Goal: Transaction & Acquisition: Purchase product/service

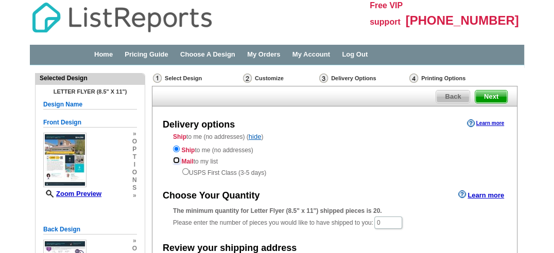
click at [174, 159] on input "radio" at bounding box center [176, 160] width 7 height 7
radio input "true"
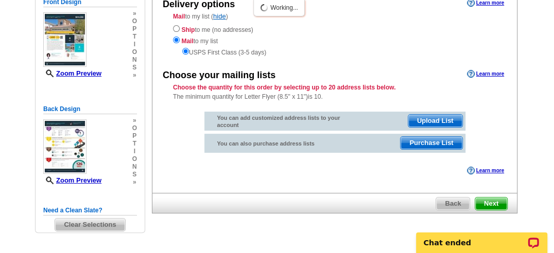
scroll to position [140, 0]
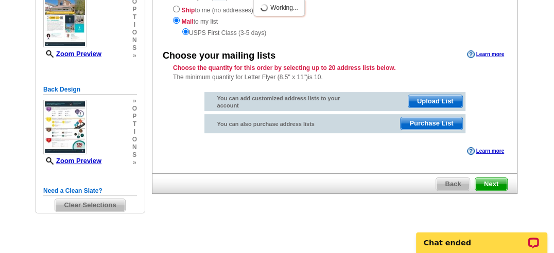
click at [489, 182] on span "Next" at bounding box center [491, 184] width 32 height 12
click at [495, 181] on span "Next" at bounding box center [491, 184] width 32 height 12
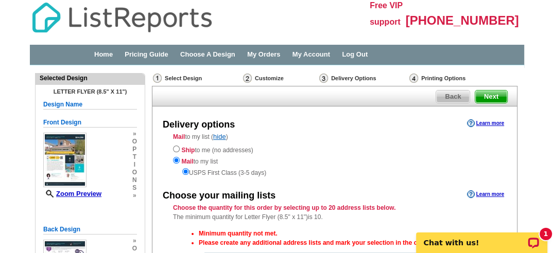
scroll to position [51, 0]
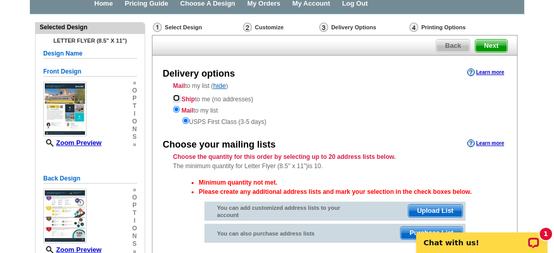
click at [178, 95] on input "radio" at bounding box center [176, 98] width 7 height 7
radio input "true"
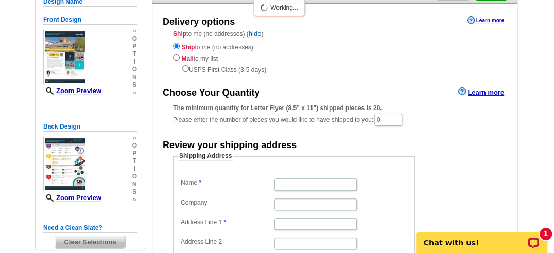
scroll to position [154, 0]
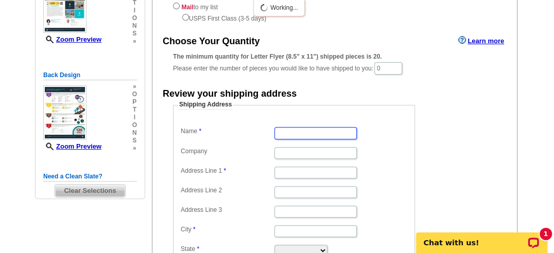
click at [296, 135] on input "Name" at bounding box center [315, 133] width 82 height 12
click at [296, 135] on input "C" at bounding box center [315, 133] width 82 height 12
type input "[PERSON_NAME] & [PERSON_NAME]"
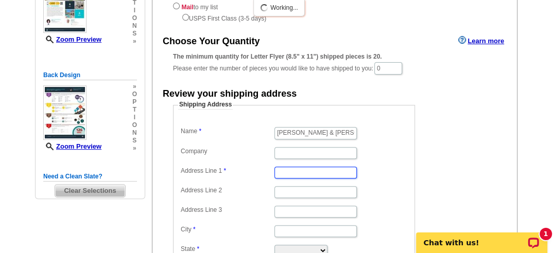
click at [298, 173] on input "Address Line 1" at bounding box center [315, 173] width 82 height 12
click at [298, 173] on input "23809" at bounding box center [315, 173] width 82 height 12
type input "[STREET_ADDRESS]"
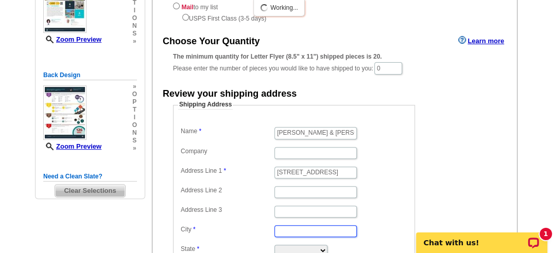
click at [295, 230] on input "City" at bounding box center [315, 231] width 82 height 12
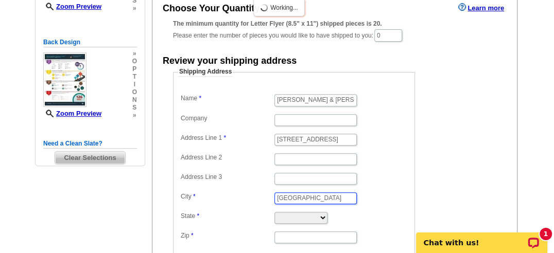
scroll to position [206, 0]
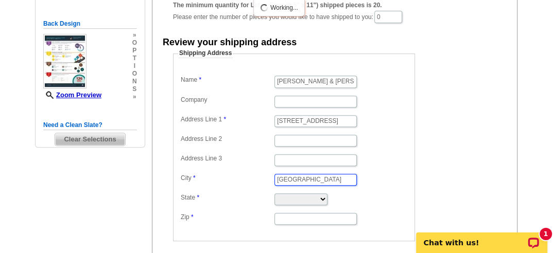
type input "Valencia"
click at [287, 197] on select "Alabama Alaska Arizona Arkansas California Colorado Connecticut District of Col…" at bounding box center [300, 199] width 53 height 12
select select "CA"
click at [274, 193] on select "Alabama Alaska Arizona Arkansas California Colorado Connecticut District of Col…" at bounding box center [300, 199] width 53 height 12
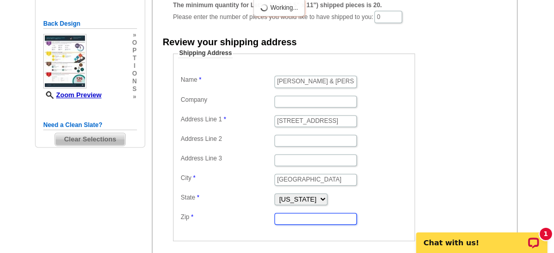
click at [288, 214] on input "Zip" at bounding box center [315, 219] width 82 height 12
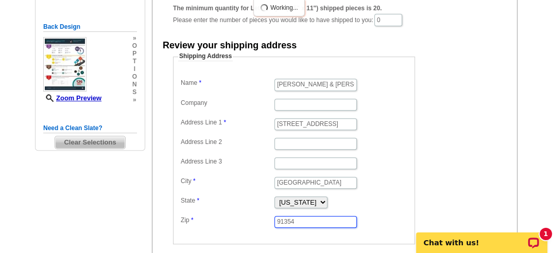
scroll to position [257, 0]
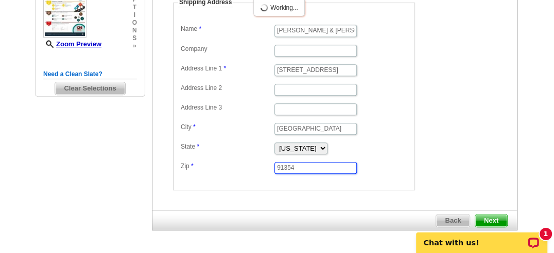
type input "91354"
click at [482, 215] on span "Next" at bounding box center [491, 221] width 32 height 12
click at [483, 215] on span "Next" at bounding box center [491, 221] width 32 height 12
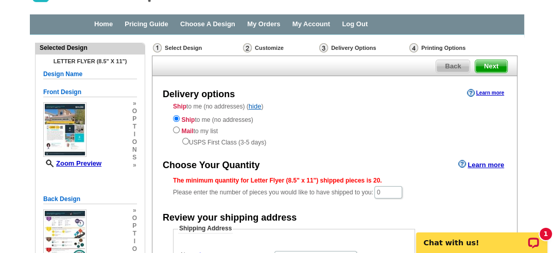
scroll to position [51, 0]
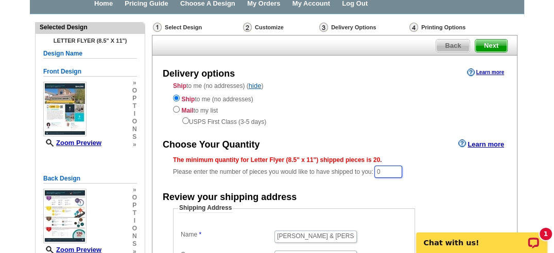
click at [390, 171] on input "0" at bounding box center [388, 172] width 28 height 12
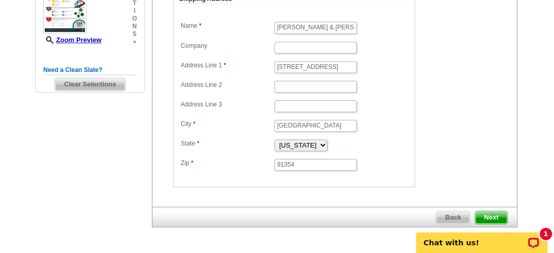
scroll to position [289, 0]
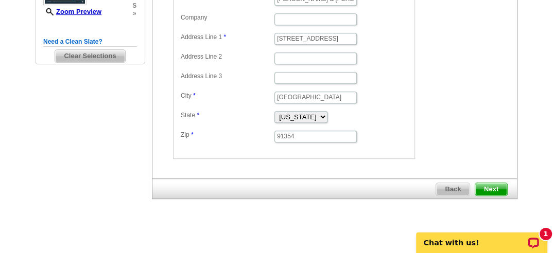
type input "25"
click at [491, 183] on span "Next" at bounding box center [491, 189] width 32 height 12
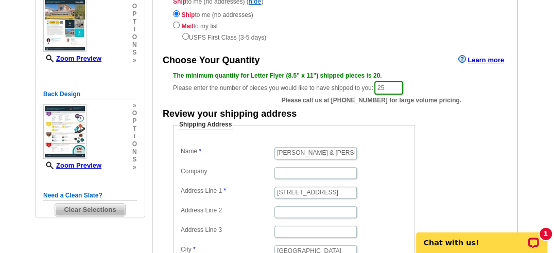
scroll to position [135, 0]
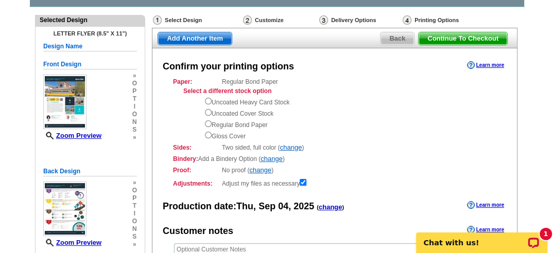
scroll to position [29, 0]
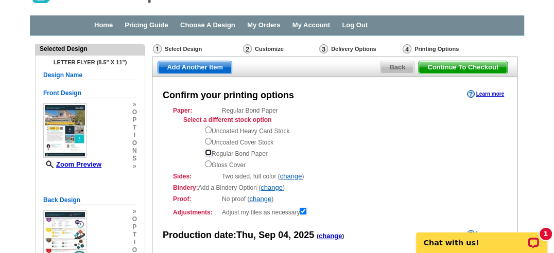
click at [207, 153] on input "radio" at bounding box center [208, 152] width 7 height 7
radio input "true"
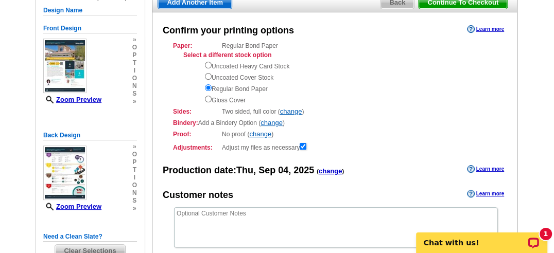
scroll to position [81, 0]
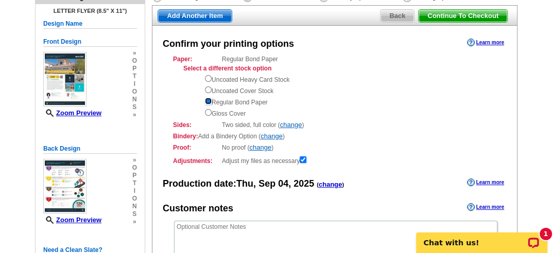
click at [208, 101] on input "radio" at bounding box center [208, 101] width 7 height 7
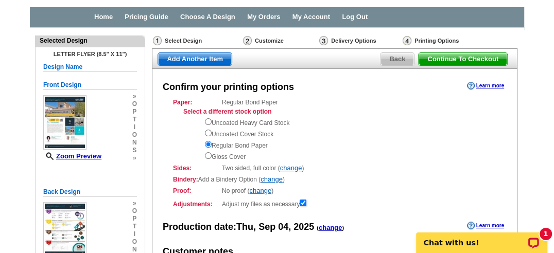
scroll to position [51, 0]
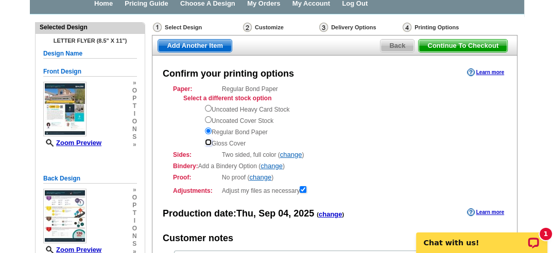
click at [205, 141] on input "radio" at bounding box center [208, 142] width 7 height 7
radio input "true"
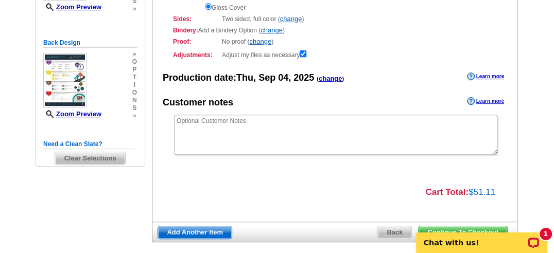
scroll to position [103, 0]
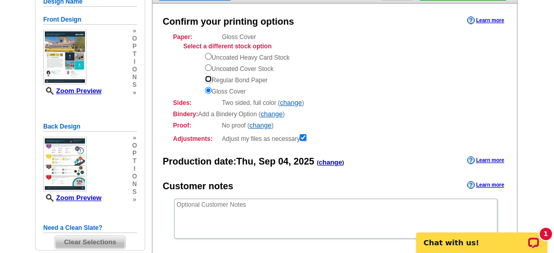
click at [206, 79] on input "radio" at bounding box center [208, 79] width 7 height 7
radio input "true"
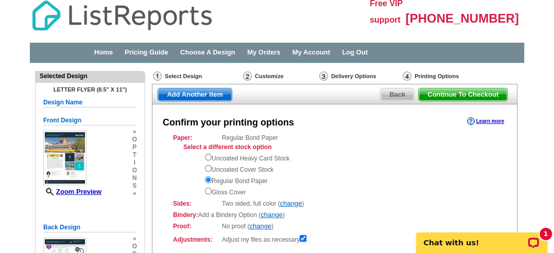
scroll to position [0, 0]
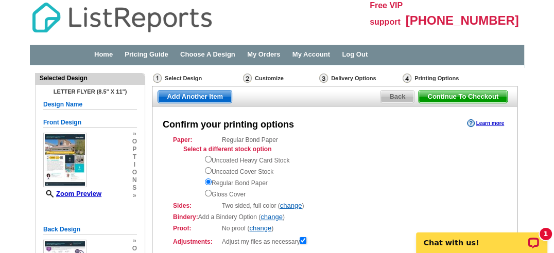
click at [167, 77] on div "Select Design" at bounding box center [197, 79] width 90 height 13
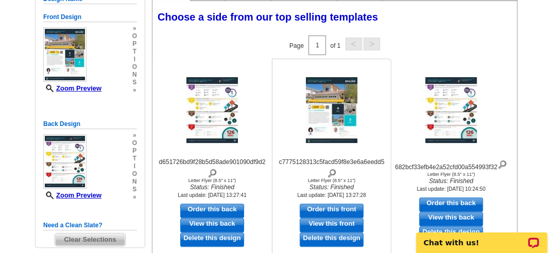
scroll to position [154, 0]
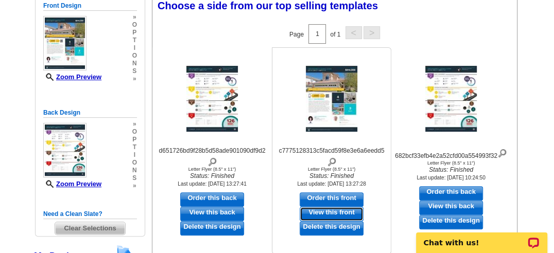
click at [315, 212] on link "View this front" at bounding box center [331, 214] width 64 height 14
click at [325, 196] on link "Order this front" at bounding box center [331, 199] width 64 height 14
select select "6"
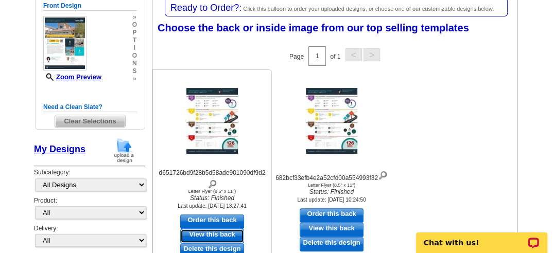
click at [217, 236] on link "View this back" at bounding box center [212, 236] width 64 height 14
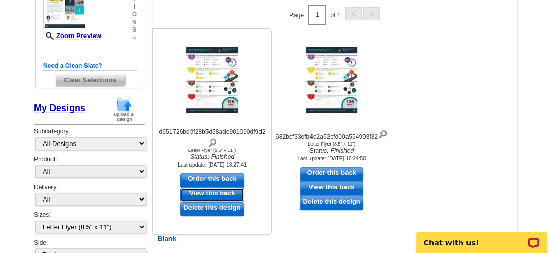
scroll to position [257, 0]
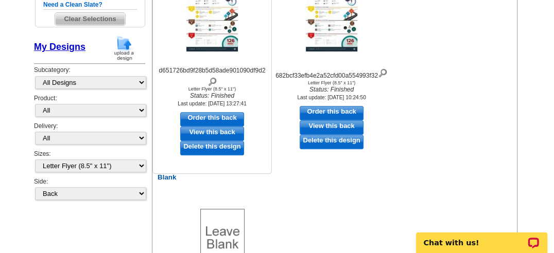
click at [211, 116] on link "Order this back" at bounding box center [212, 119] width 64 height 14
select select "front"
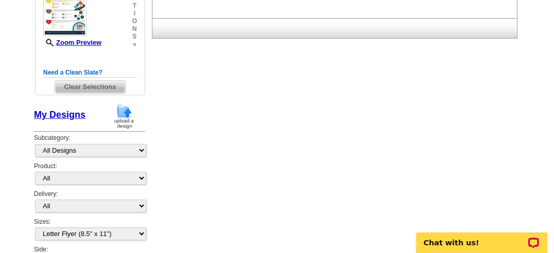
scroll to position [339, 0]
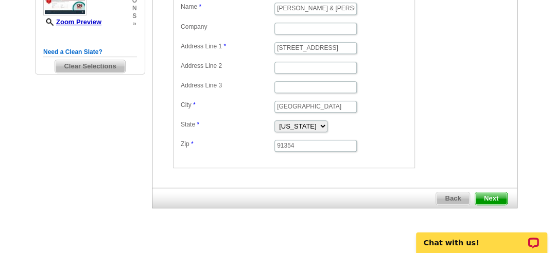
scroll to position [288, 0]
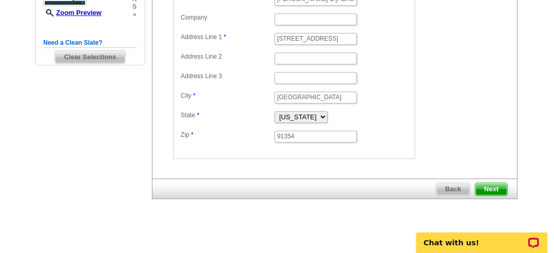
click at [486, 183] on span "Next" at bounding box center [491, 189] width 32 height 12
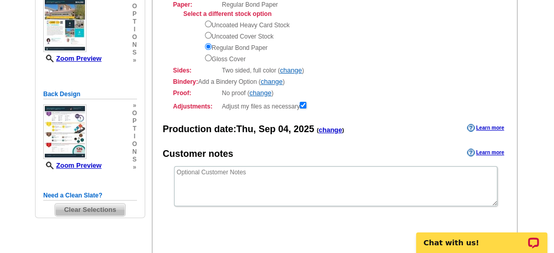
scroll to position [154, 0]
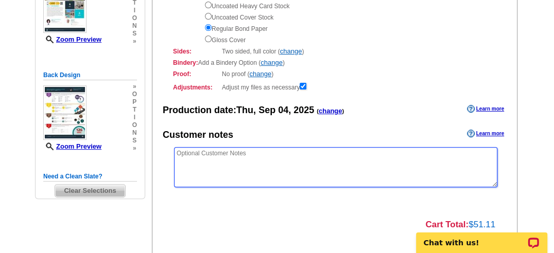
click at [179, 154] on textarea at bounding box center [335, 167] width 323 height 40
click at [263, 169] on textarea "Please mail the flyers to my clie:nt's home" at bounding box center [335, 167] width 323 height 40
click at [310, 156] on textarea "Please mail the flyers to my client's home" at bounding box center [335, 167] width 323 height 40
click at [317, 150] on textarea "Please mail the flyers to my client's home at:" at bounding box center [335, 167] width 323 height 40
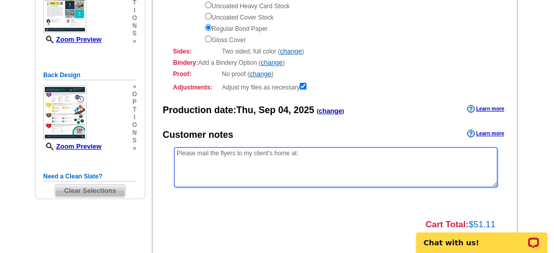
click at [181, 165] on textarea "Please mail the flyers to my client's home at:" at bounding box center [335, 167] width 323 height 40
click at [189, 160] on textarea "Please mail the flyers to my client's home at:" at bounding box center [335, 167] width 323 height 40
click at [326, 151] on textarea "Please mail the flyers to my client's home at:" at bounding box center [335, 167] width 323 height 40
click at [329, 150] on textarea "Please mail the flyers to my client's home at: 23809 Woodpark Ct." at bounding box center [335, 167] width 323 height 40
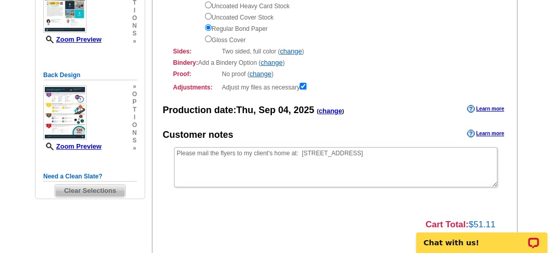
click at [553, 253] on html "Chat with us!" at bounding box center [481, 237] width 145 height 32
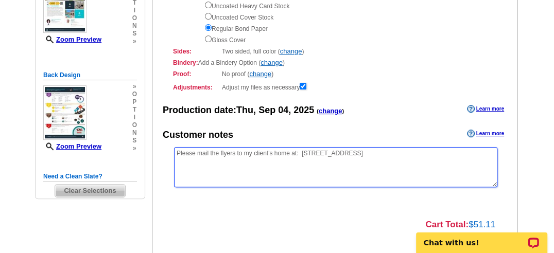
click at [386, 155] on textarea "Please mail the flyers to my client's home at: 23809 Woodpark Ct." at bounding box center [335, 167] width 323 height 40
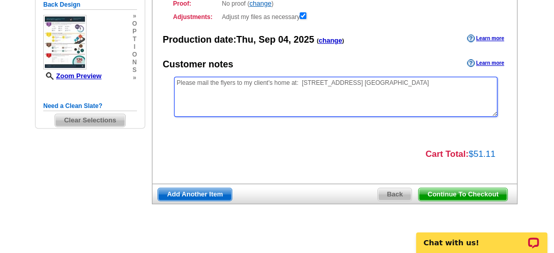
scroll to position [235, 0]
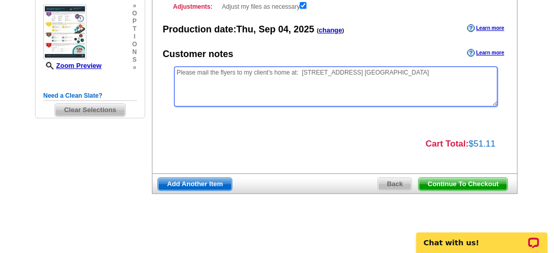
type textarea "Please mail the flyers to my client's home at: [STREET_ADDRESS] [GEOGRAPHIC_DAT…"
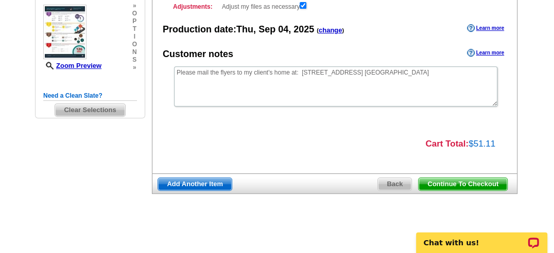
click at [444, 183] on span "Continue To Checkout" at bounding box center [462, 184] width 89 height 12
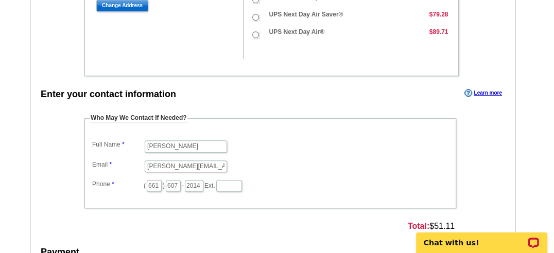
scroll to position [412, 0]
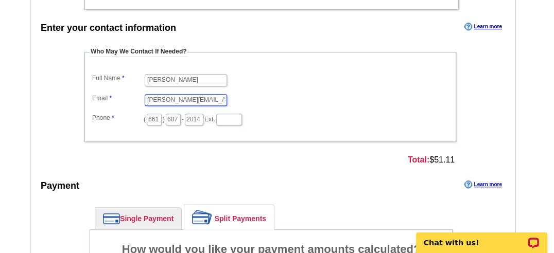
drag, startPoint x: 213, startPoint y: 95, endPoint x: 118, endPoint y: 91, distance: 94.8
click at [119, 91] on dl "Full Name [PERSON_NAME] Email [PERSON_NAME][EMAIL_ADDRESS][DOMAIN_NAME] Phone (…" at bounding box center [270, 99] width 361 height 55
type input "[EMAIL_ADDRESS][DOMAIN_NAME]"
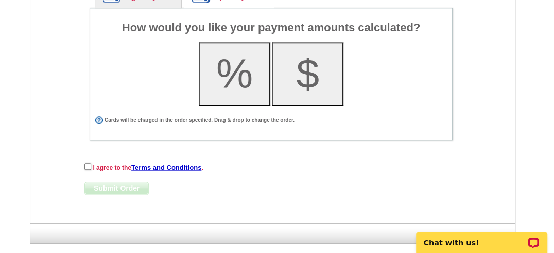
scroll to position [642, 0]
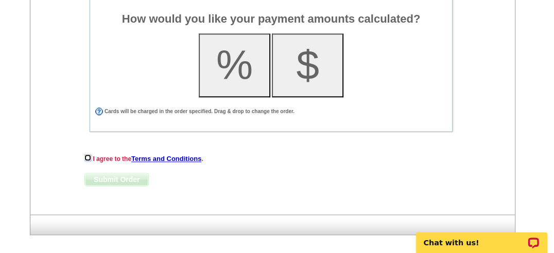
click at [87, 154] on input "checkbox" at bounding box center [87, 157] width 7 height 7
checkbox input "true"
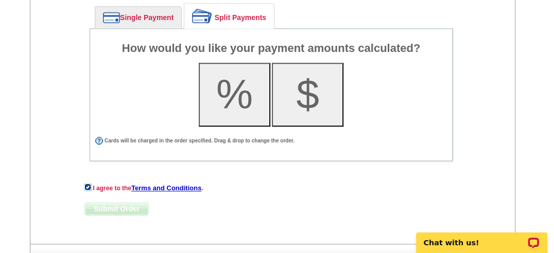
scroll to position [591, 0]
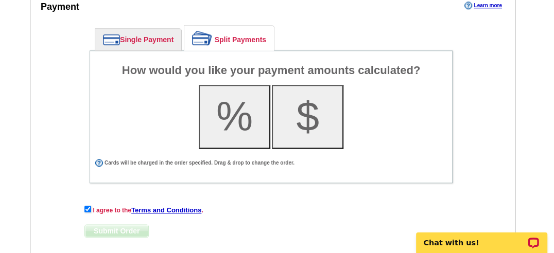
click at [306, 110] on button "$" at bounding box center [308, 117] width 72 height 64
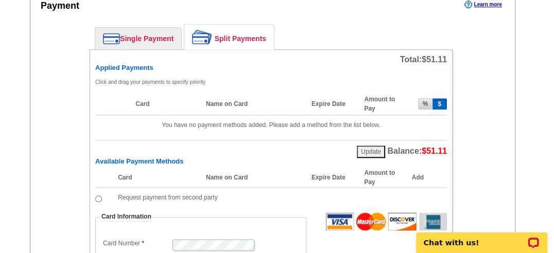
scroll to position [573, 0]
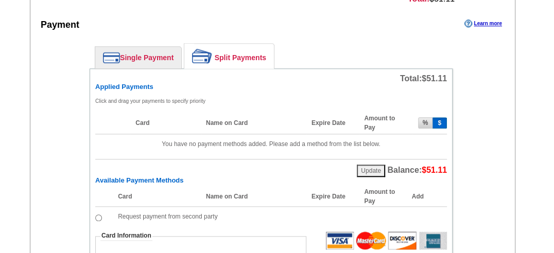
click at [141, 49] on link "Single Payment" at bounding box center [138, 58] width 86 height 22
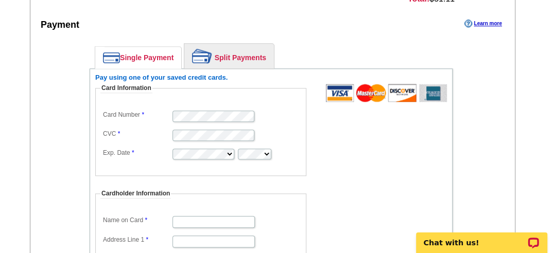
click at [251, 77] on div "Pay using one of your saved credit cards. Card Information Card Number CVC Exp.…" at bounding box center [270, 215] width 351 height 282
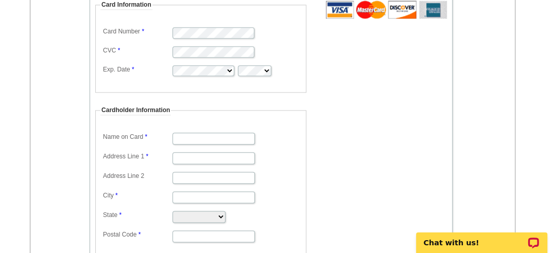
scroll to position [675, 0]
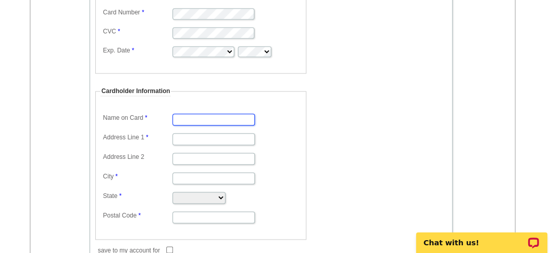
click at [183, 114] on input "Name on Card" at bounding box center [213, 120] width 82 height 12
type input "[PERSON_NAME]"
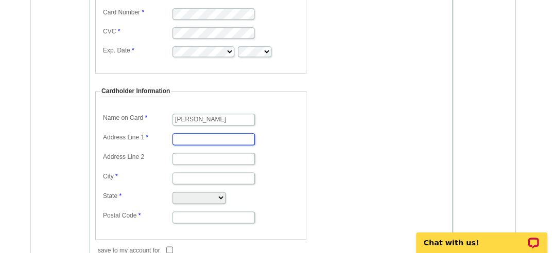
click at [185, 133] on input "Address Line 1" at bounding box center [213, 139] width 82 height 12
type input "[STREET_ADDRESS]"
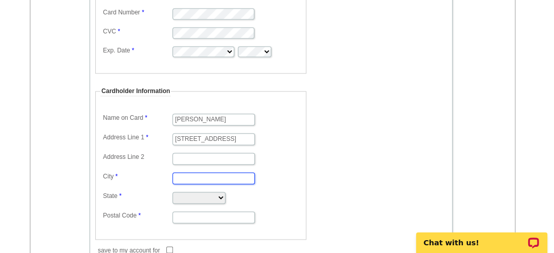
type input "Apollo Beach"
select select "FL"
type input "33572"
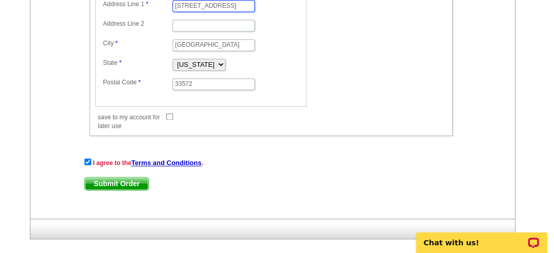
scroll to position [809, 0]
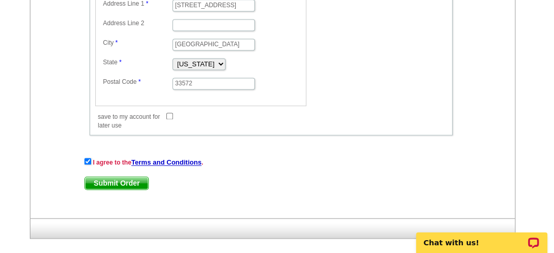
click at [121, 177] on span "Submit Order" at bounding box center [116, 183] width 63 height 12
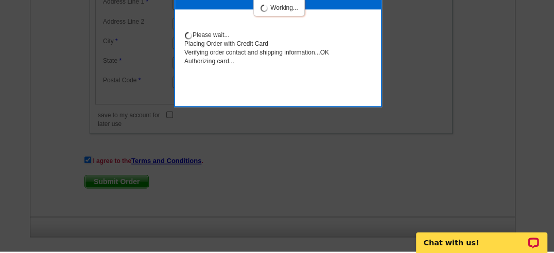
scroll to position [851, 0]
